Goal: Transaction & Acquisition: Obtain resource

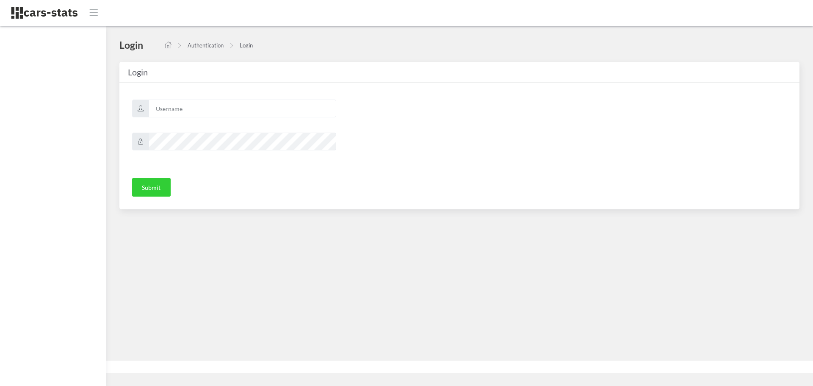
scroll to position [6, 6]
type input "skoda"
click at [150, 184] on button "Submit" at bounding box center [151, 187] width 39 height 19
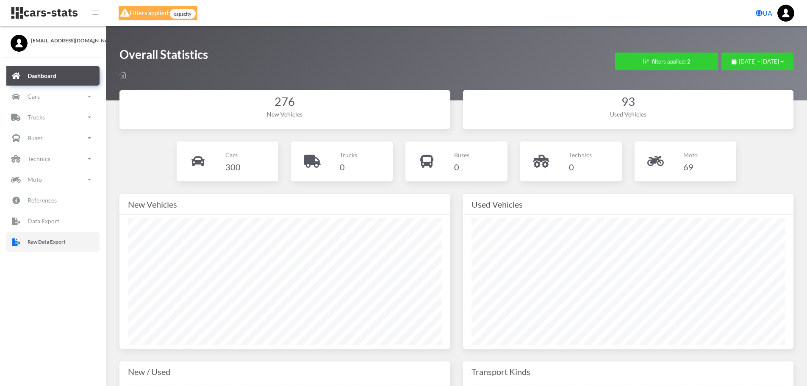
click at [74, 244] on link "Raw Data Export" at bounding box center [52, 241] width 93 height 19
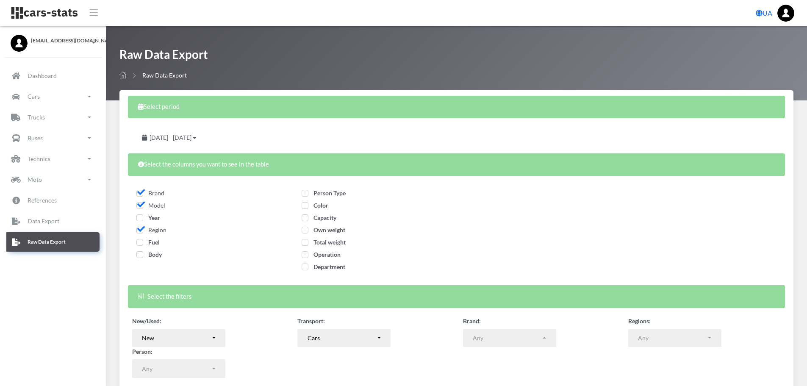
select select
drag, startPoint x: 187, startPoint y: 136, endPoint x: 209, endPoint y: 137, distance: 22.0
click at [188, 136] on span "July 7, 2025 - August 6, 2025" at bounding box center [171, 137] width 42 height 7
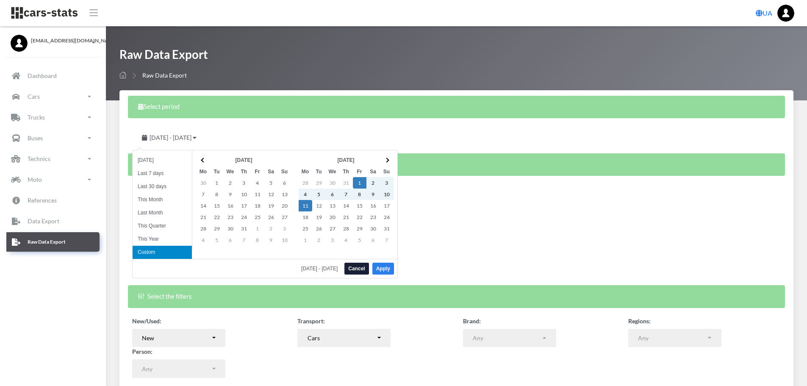
click at [380, 270] on button "Apply" at bounding box center [383, 269] width 22 height 12
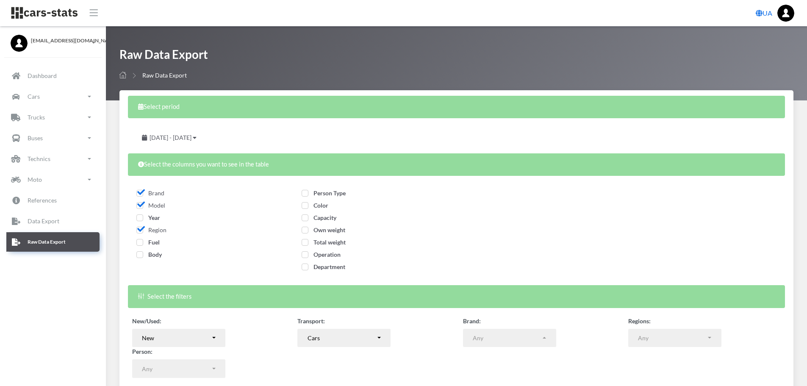
click at [142, 219] on span "Year" at bounding box center [148, 217] width 24 height 7
checkbox input "true"
drag, startPoint x: 145, startPoint y: 242, endPoint x: 148, endPoint y: 254, distance: 12.6
click at [145, 245] on span "Fuel" at bounding box center [147, 241] width 23 height 7
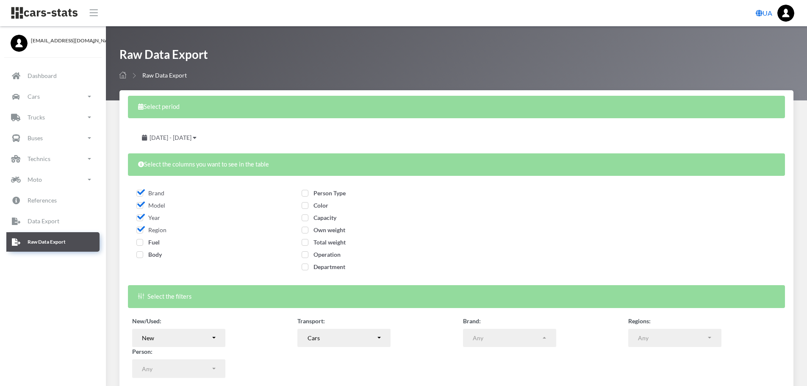
checkbox input "true"
click at [149, 255] on span "Body" at bounding box center [148, 254] width 25 height 7
checkbox input "true"
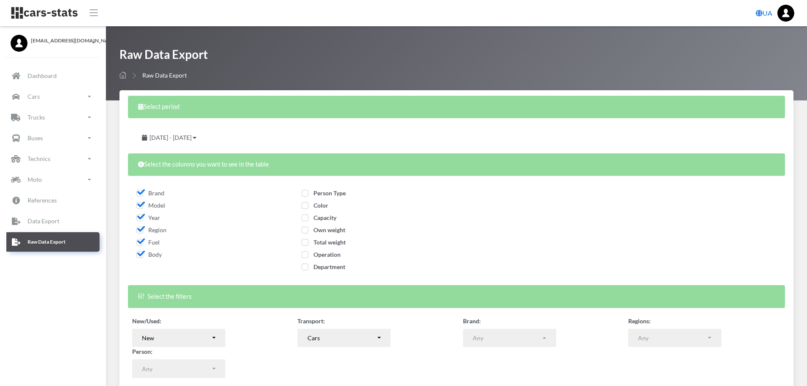
click at [330, 193] on span "Person Type" at bounding box center [324, 192] width 44 height 7
checkbox input "true"
click at [316, 207] on span "Color" at bounding box center [315, 205] width 27 height 7
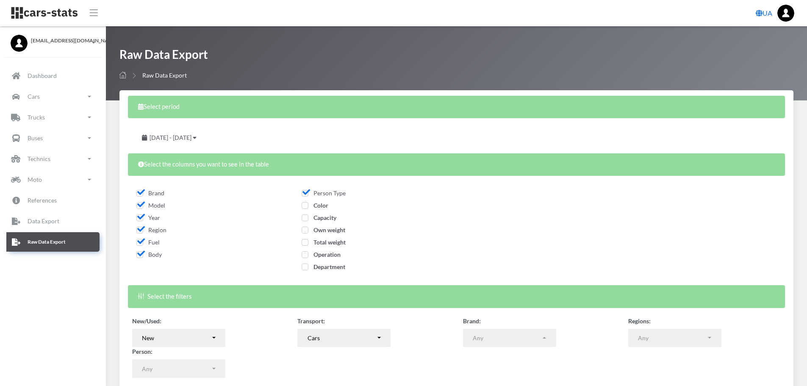
checkbox input "true"
click at [319, 216] on span "Capacity" at bounding box center [319, 217] width 35 height 7
checkbox input "true"
click at [330, 231] on span "Own weight" at bounding box center [324, 229] width 44 height 7
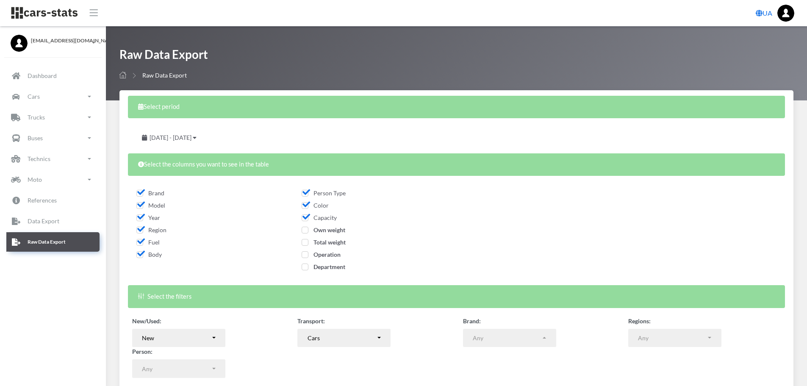
checkbox input "true"
click at [332, 241] on span "Total weight" at bounding box center [324, 241] width 44 height 7
checkbox input "true"
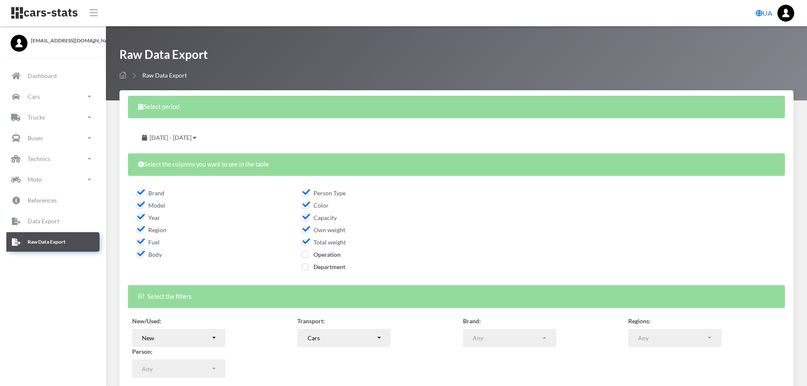
click at [334, 254] on span "Operation" at bounding box center [321, 254] width 39 height 7
checkbox input "true"
click at [342, 264] on span "Department" at bounding box center [324, 266] width 44 height 7
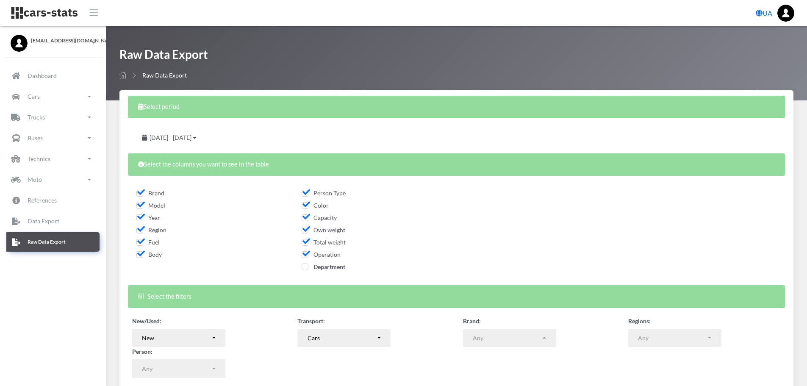
checkbox input "true"
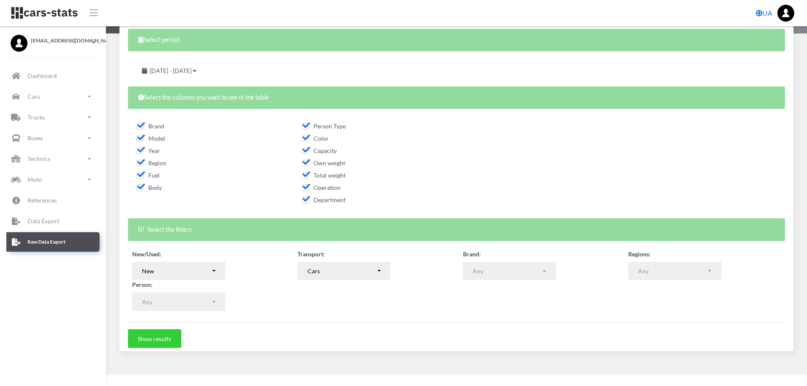
scroll to position [68, 0]
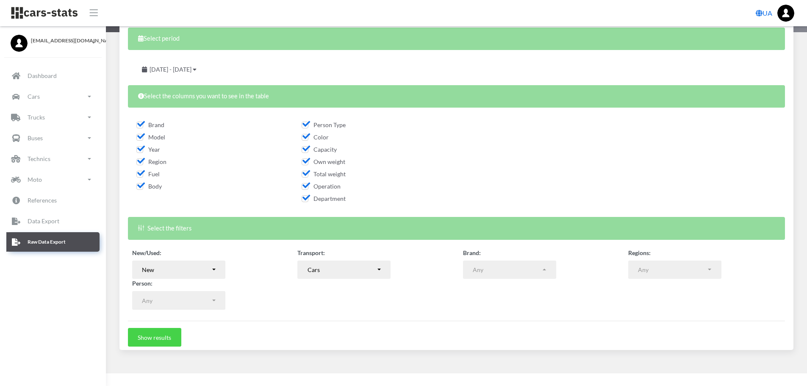
click at [145, 336] on button "Show results" at bounding box center [154, 337] width 53 height 19
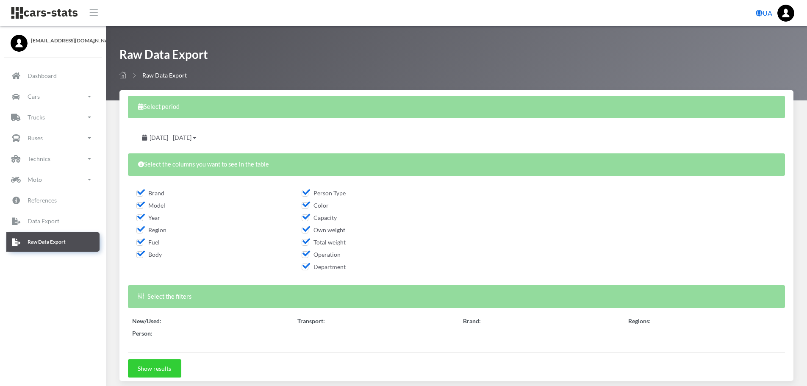
select select
select select "50"
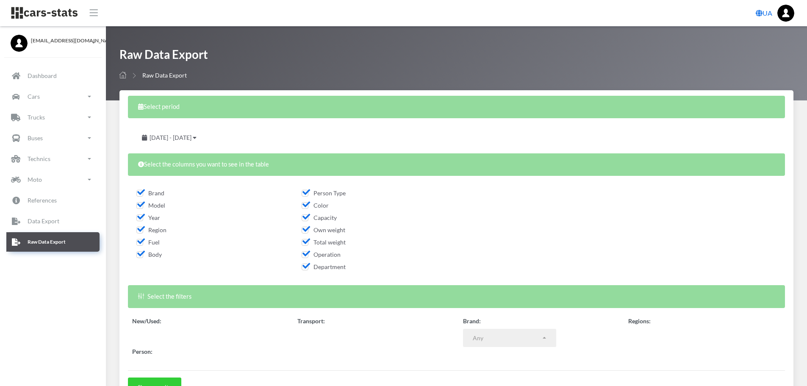
scroll to position [6, 6]
select select
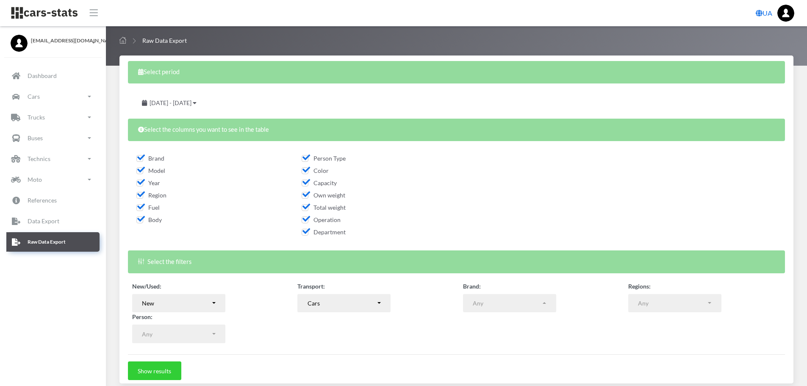
scroll to position [269, 0]
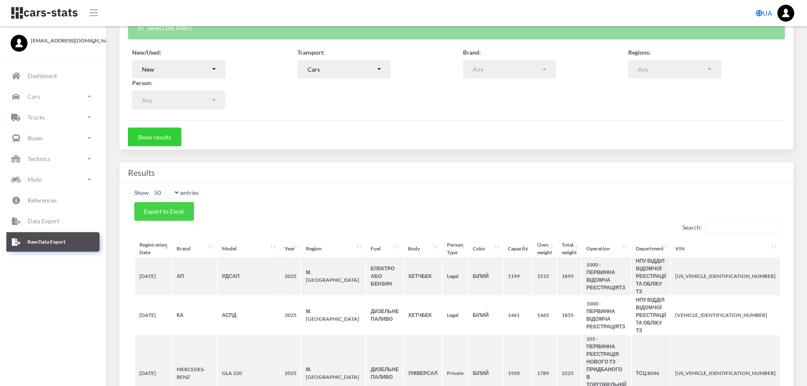
click at [172, 211] on span "Export to Excel" at bounding box center [164, 211] width 40 height 7
click at [211, 70] on div "New" at bounding box center [176, 69] width 69 height 9
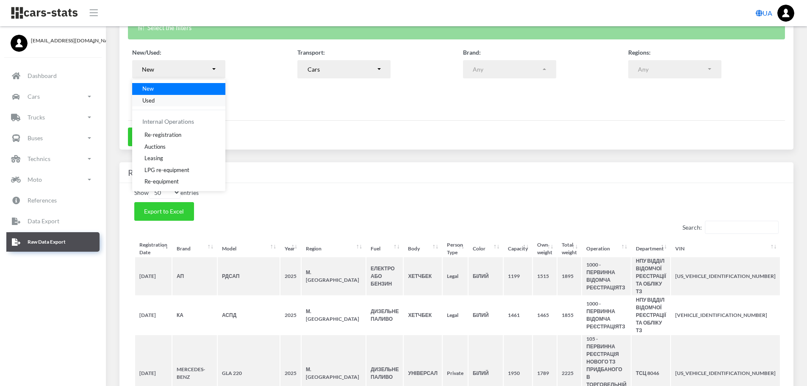
click at [150, 98] on span "Used" at bounding box center [148, 100] width 12 height 8
select select "used-import"
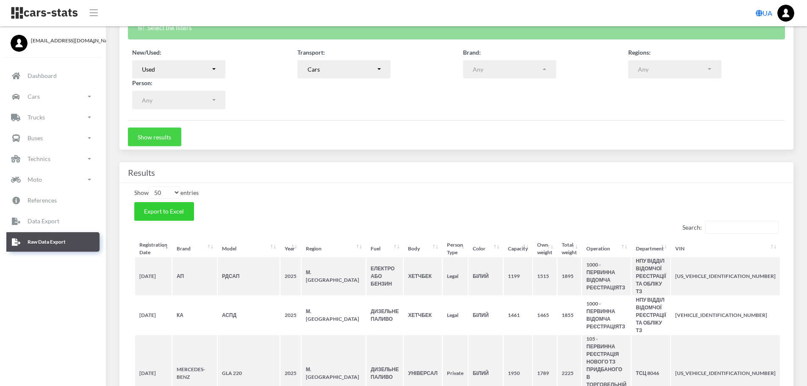
click at [164, 134] on button "Show results" at bounding box center [154, 137] width 53 height 19
